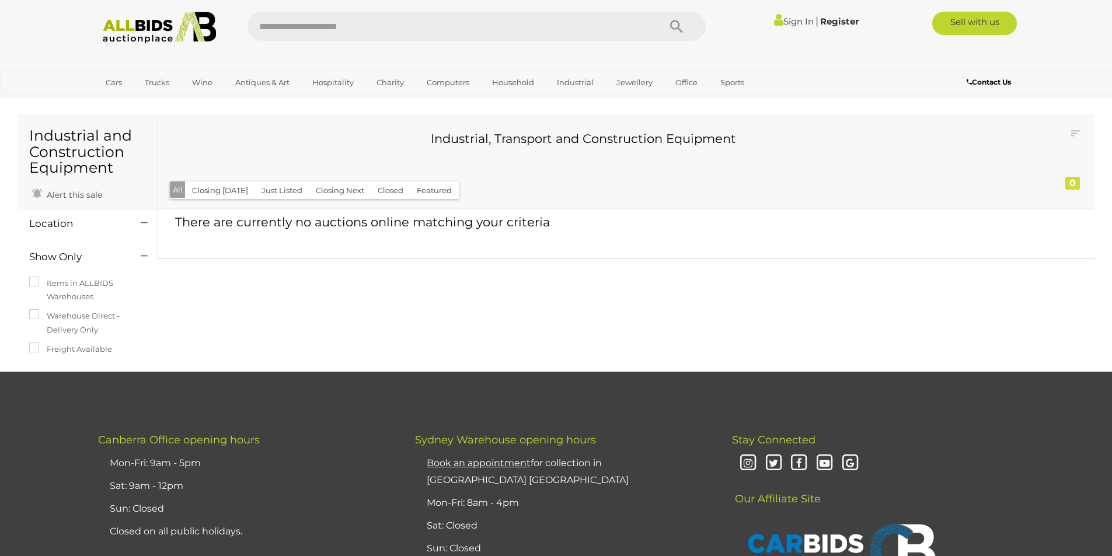
click at [168, 30] on img at bounding box center [159, 28] width 127 height 32
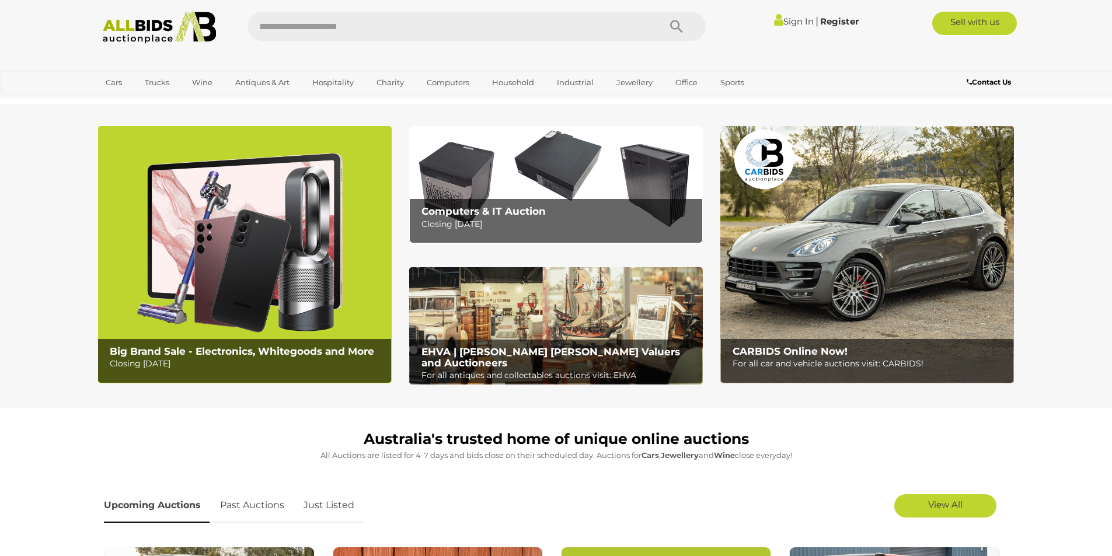
click at [821, 361] on p "For all car and vehicle auctions visit: CARBIDS!" at bounding box center [870, 364] width 275 height 15
